Goal: Task Accomplishment & Management: Manage account settings

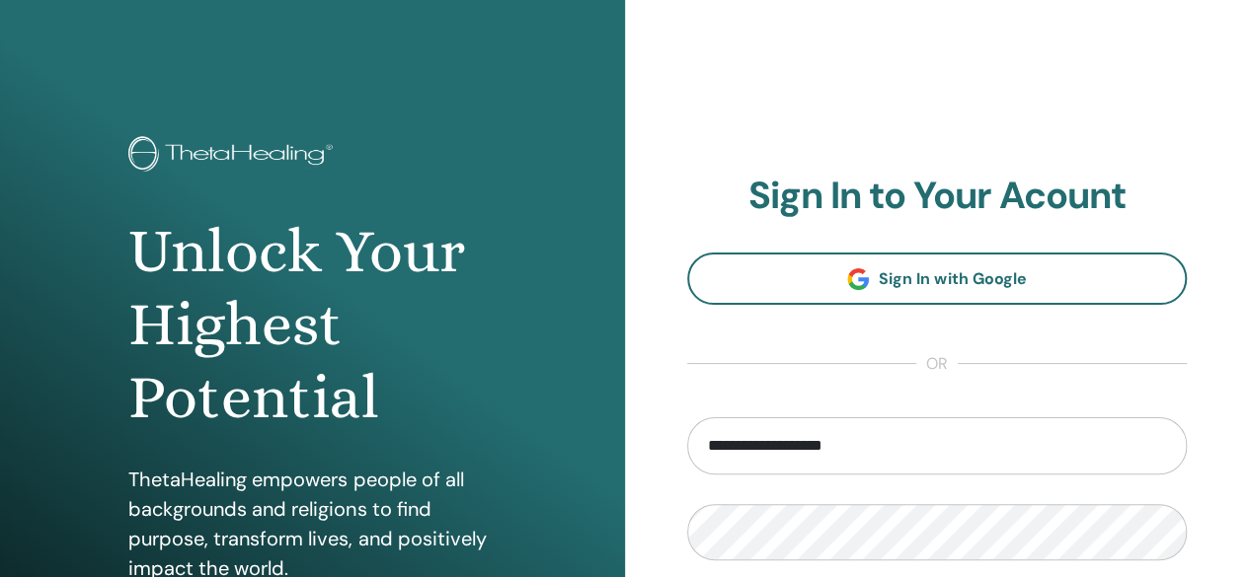
type input "**********"
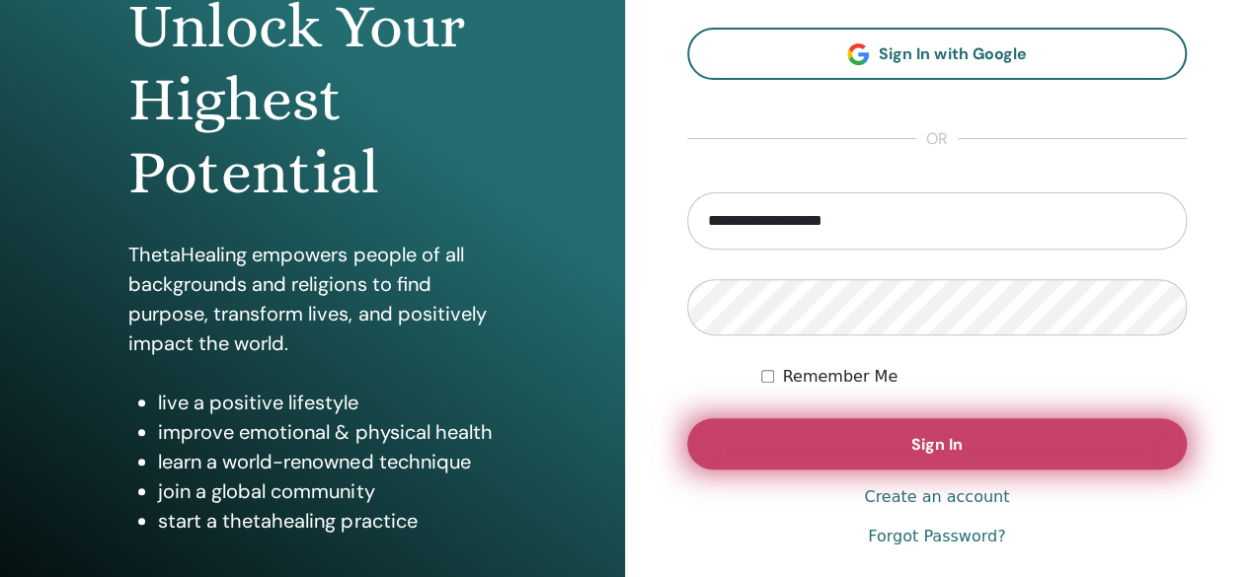
click at [809, 430] on button "Sign In" at bounding box center [937, 444] width 500 height 51
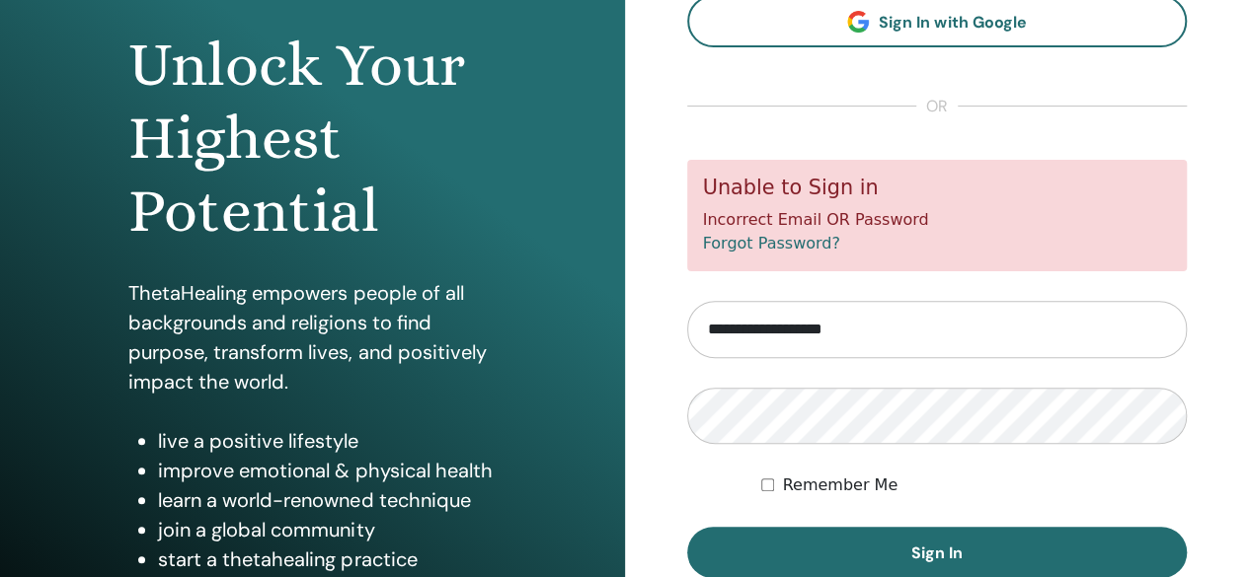
scroll to position [189, 0]
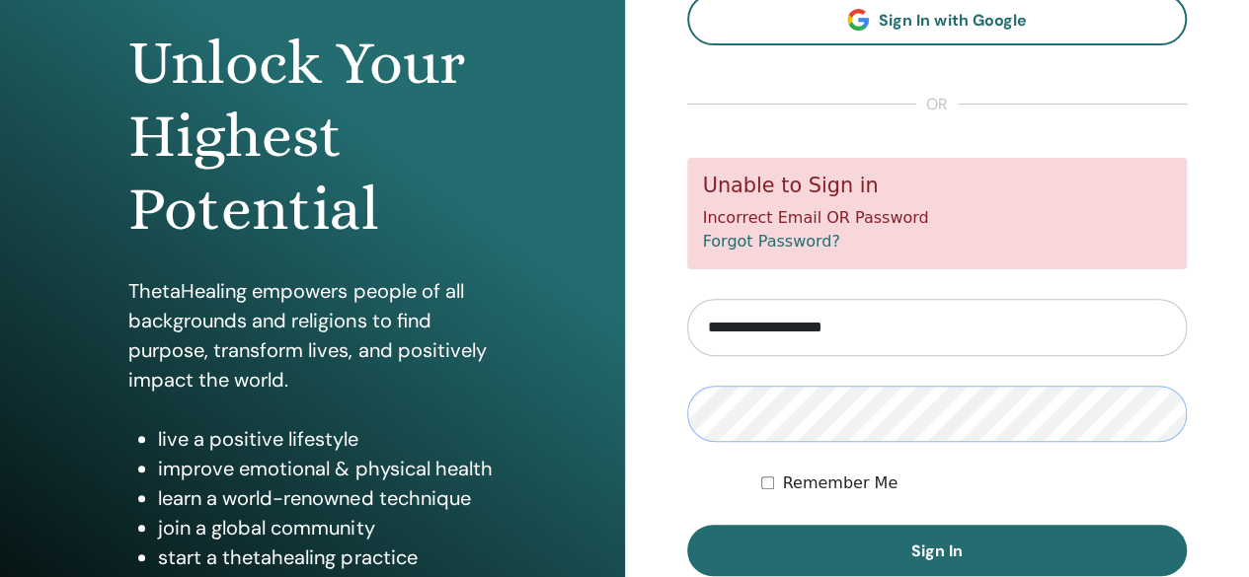
click at [687, 525] on button "Sign In" at bounding box center [937, 550] width 500 height 51
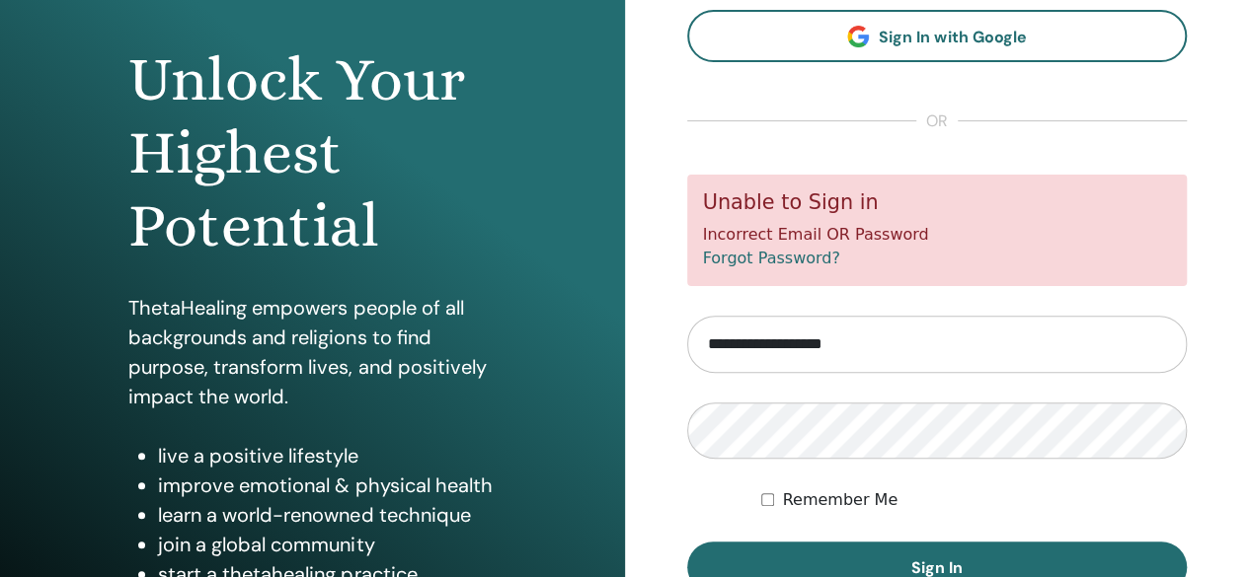
scroll to position [178, 0]
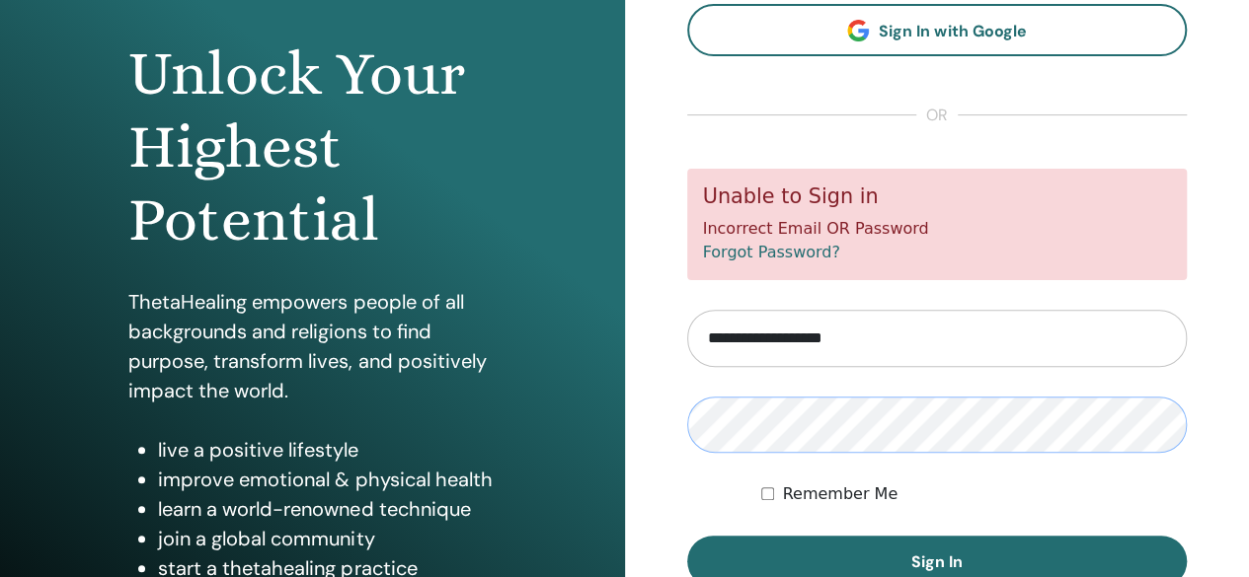
click at [687, 536] on button "Sign In" at bounding box center [937, 561] width 500 height 51
